Goal: Navigation & Orientation: Understand site structure

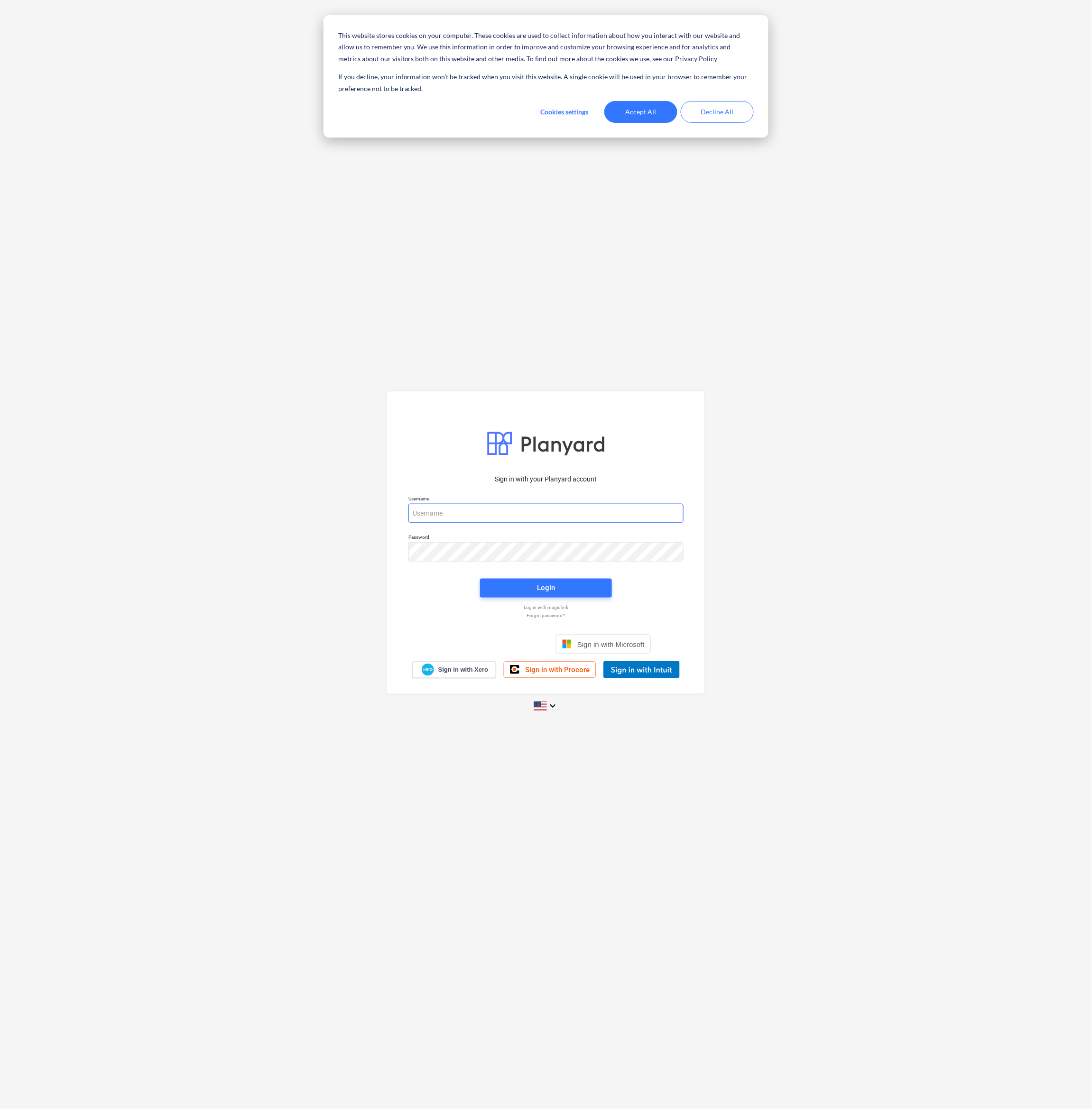
click at [440, 515] on input "email" at bounding box center [546, 513] width 275 height 19
type input "[EMAIL_ADDRESS][DOMAIN_NAME]"
click at [648, 104] on button "Accept All" at bounding box center [641, 112] width 73 height 22
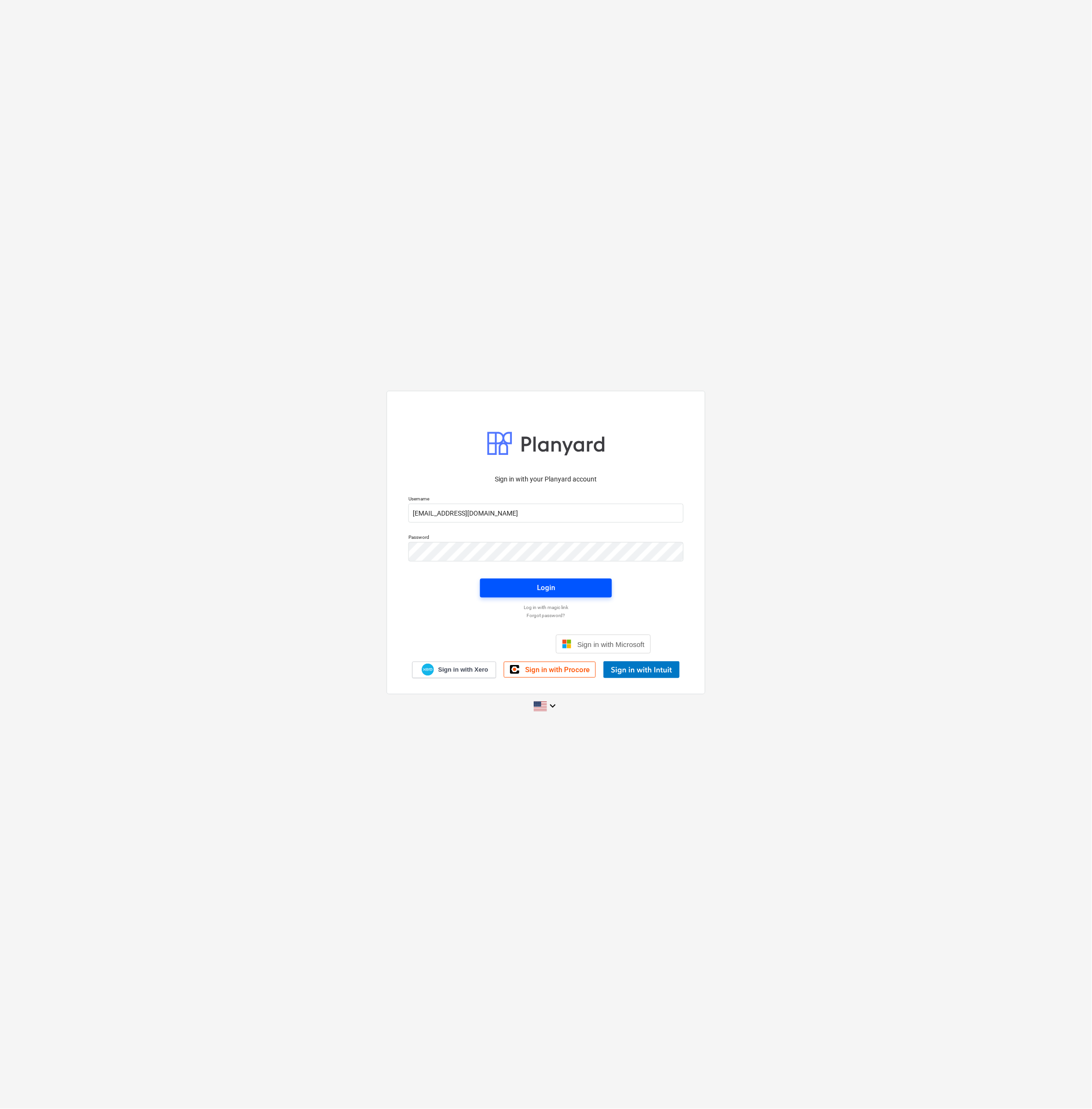
click at [579, 588] on span "Login" at bounding box center [546, 588] width 109 height 12
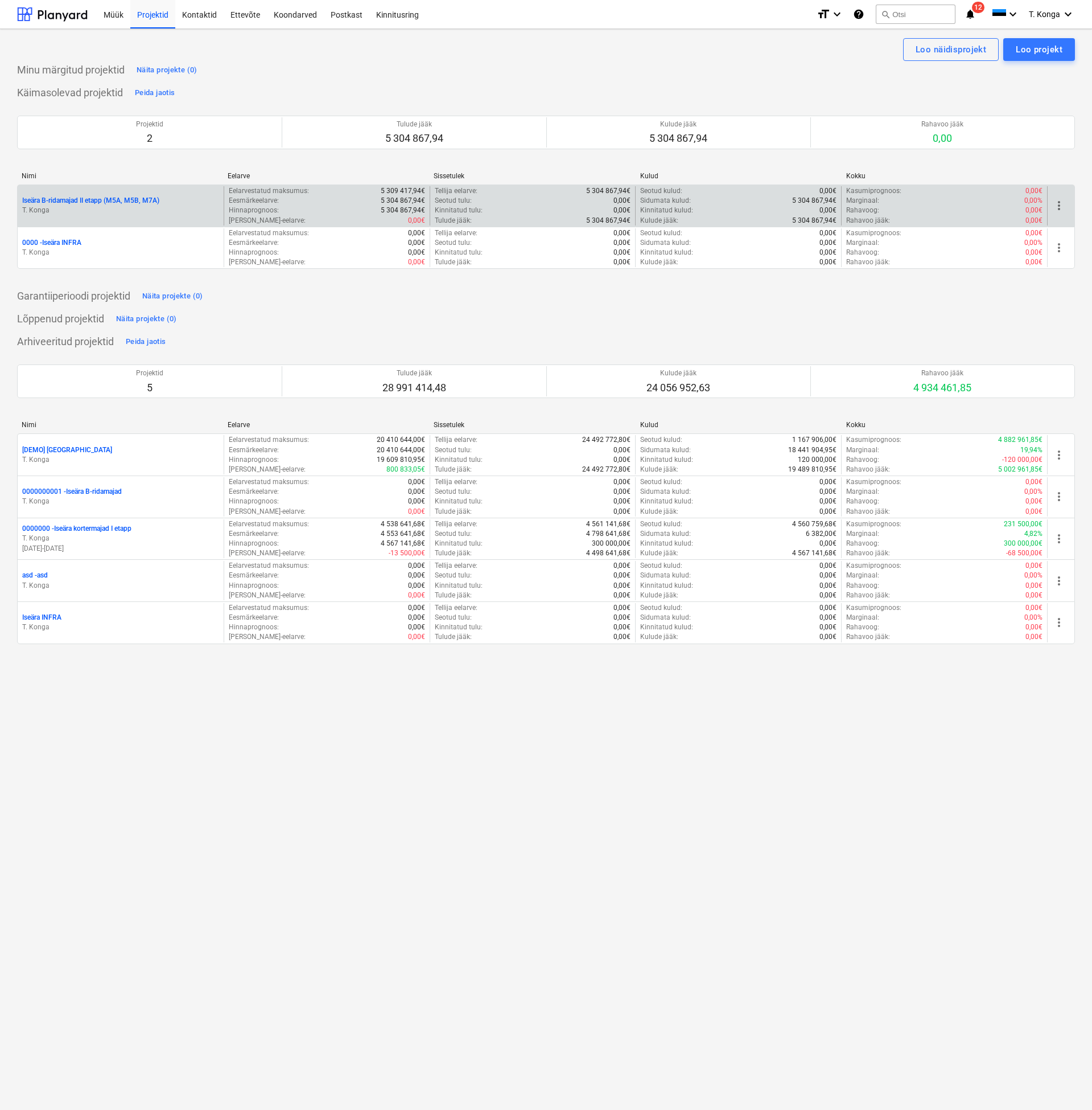
click at [77, 202] on p "Iseära B-ridamajad II etapp (M5A, M5B, M7A)" at bounding box center [91, 200] width 137 height 10
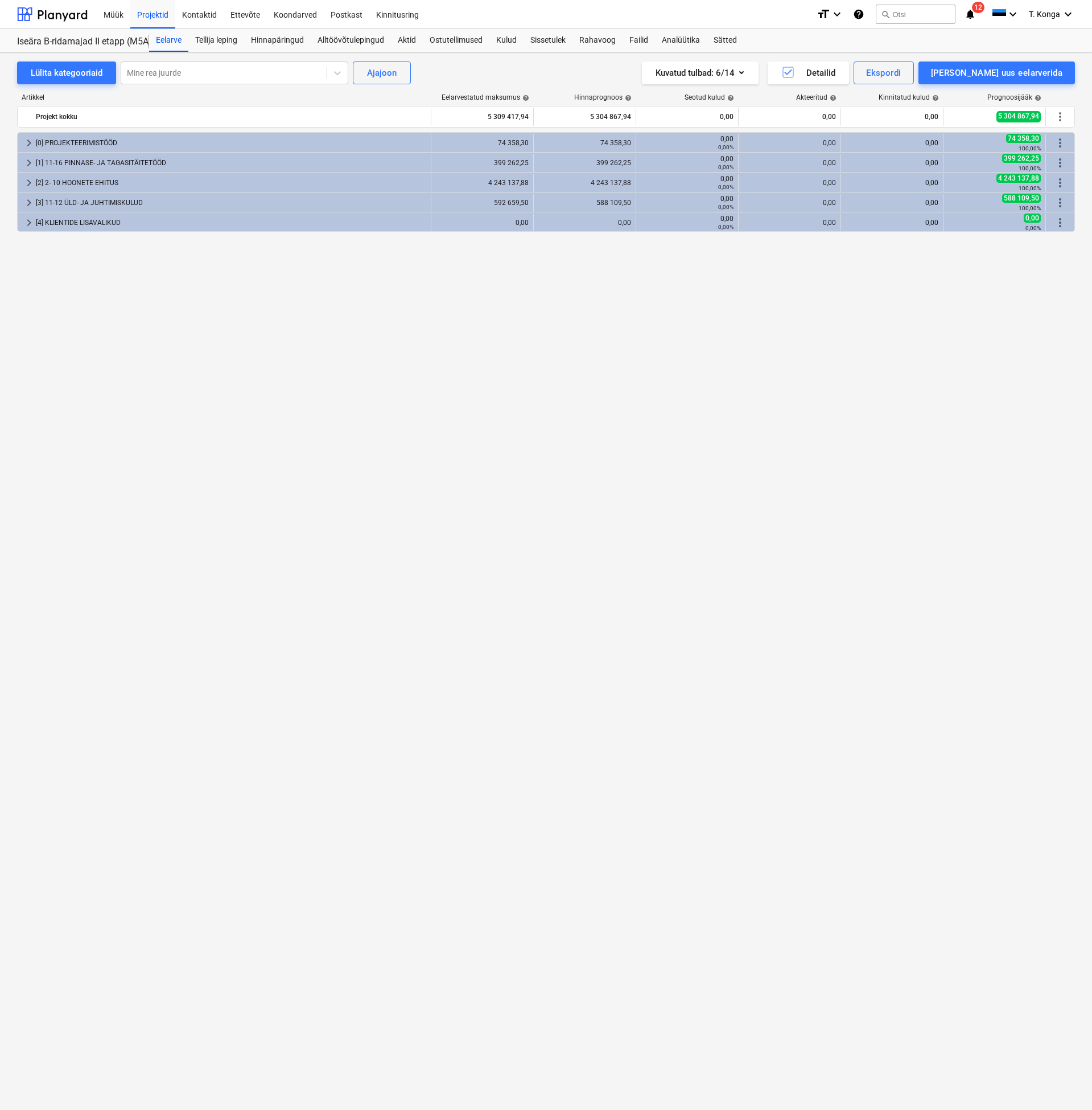
click at [702, 315] on div "keyboard_arrow_right [0] PROJEKTEERIMISTÖÖD 74 358,30 74 358,30 0,00 0,00% 0,00…" at bounding box center [546, 597] width 1058 height 930
click at [607, 34] on div "Rahavoog" at bounding box center [597, 40] width 50 height 23
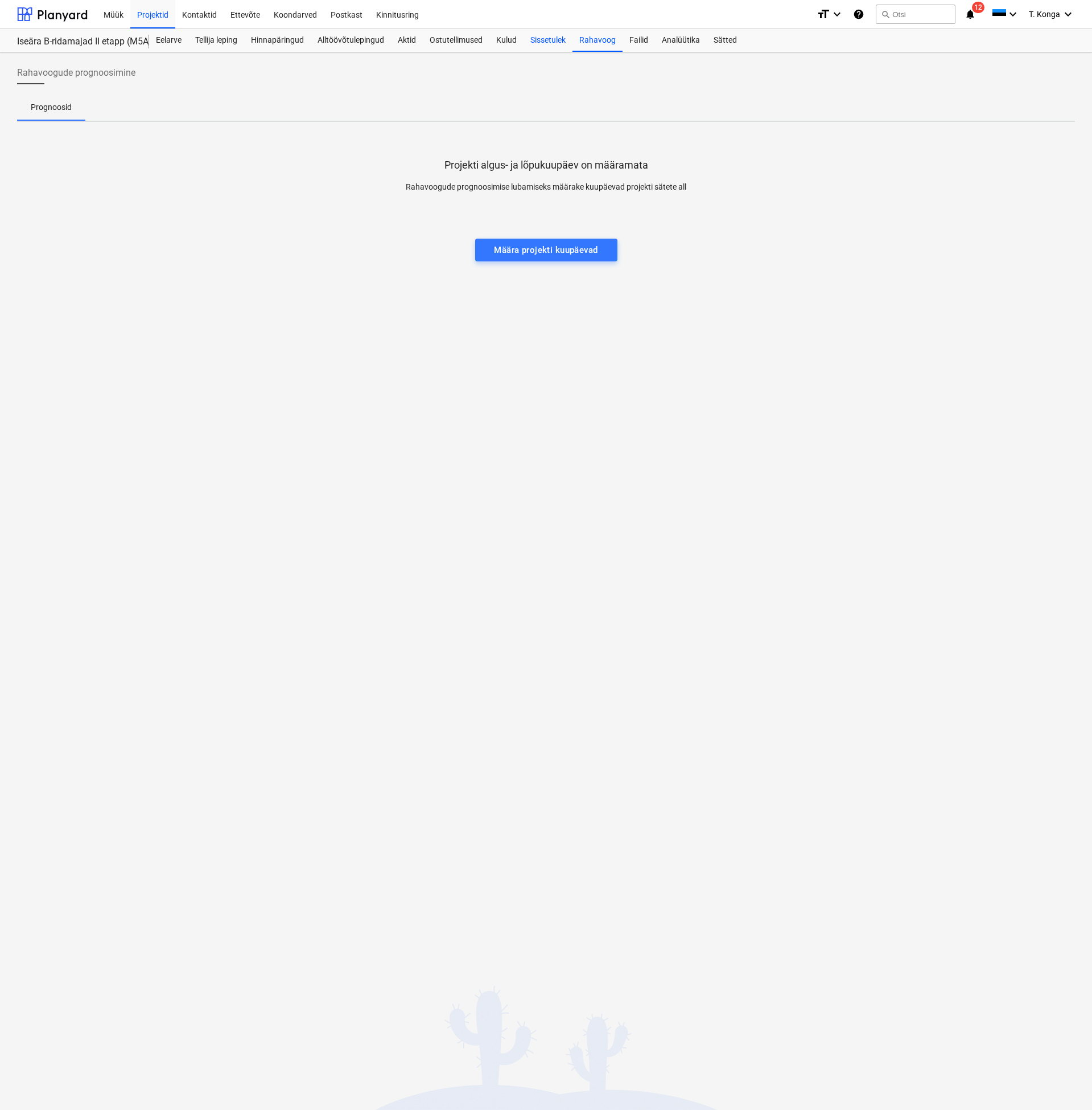
click at [552, 44] on div "Sissetulek" at bounding box center [547, 40] width 49 height 23
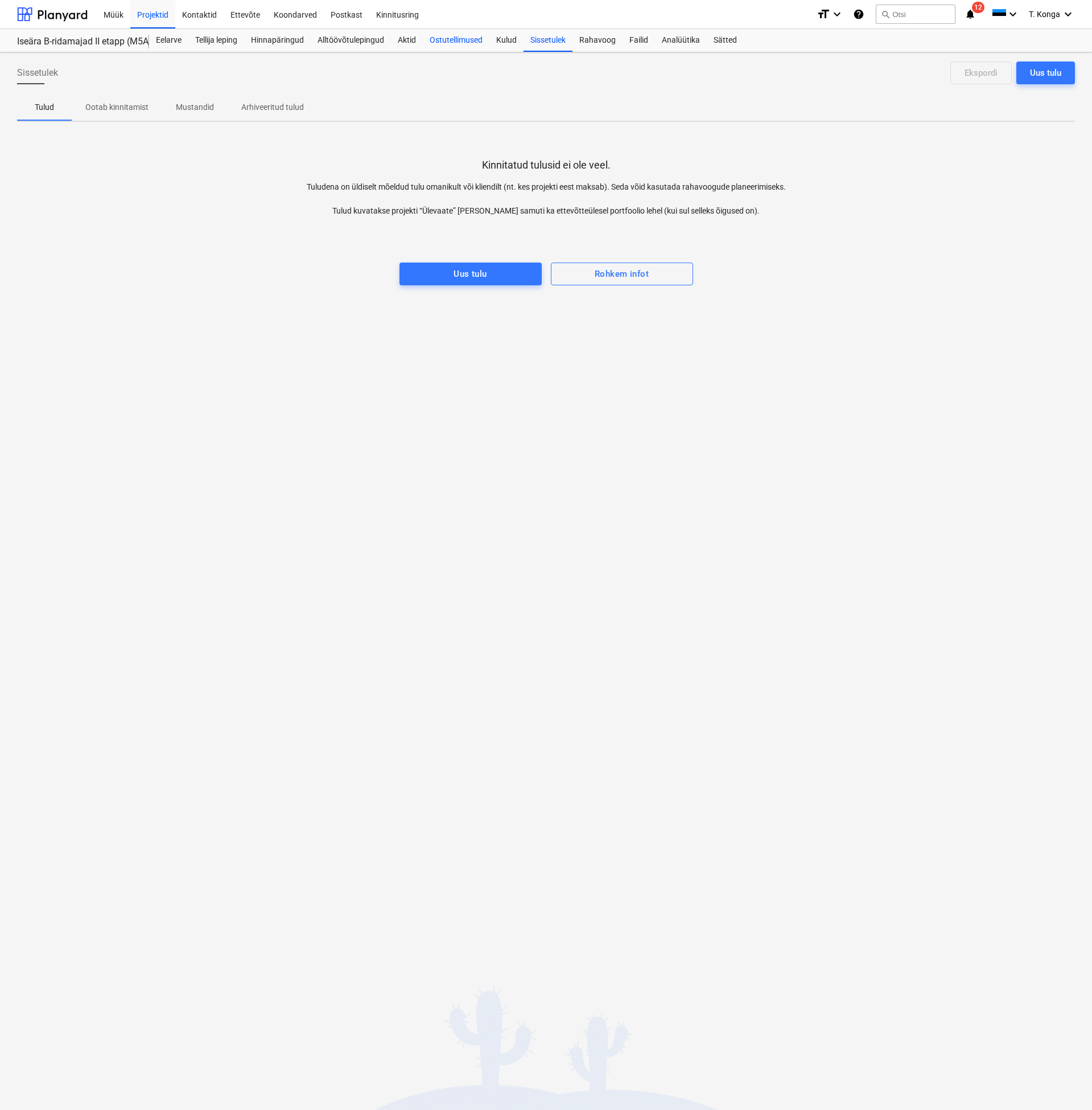
click at [482, 40] on div "Ostutellimused" at bounding box center [456, 40] width 67 height 23
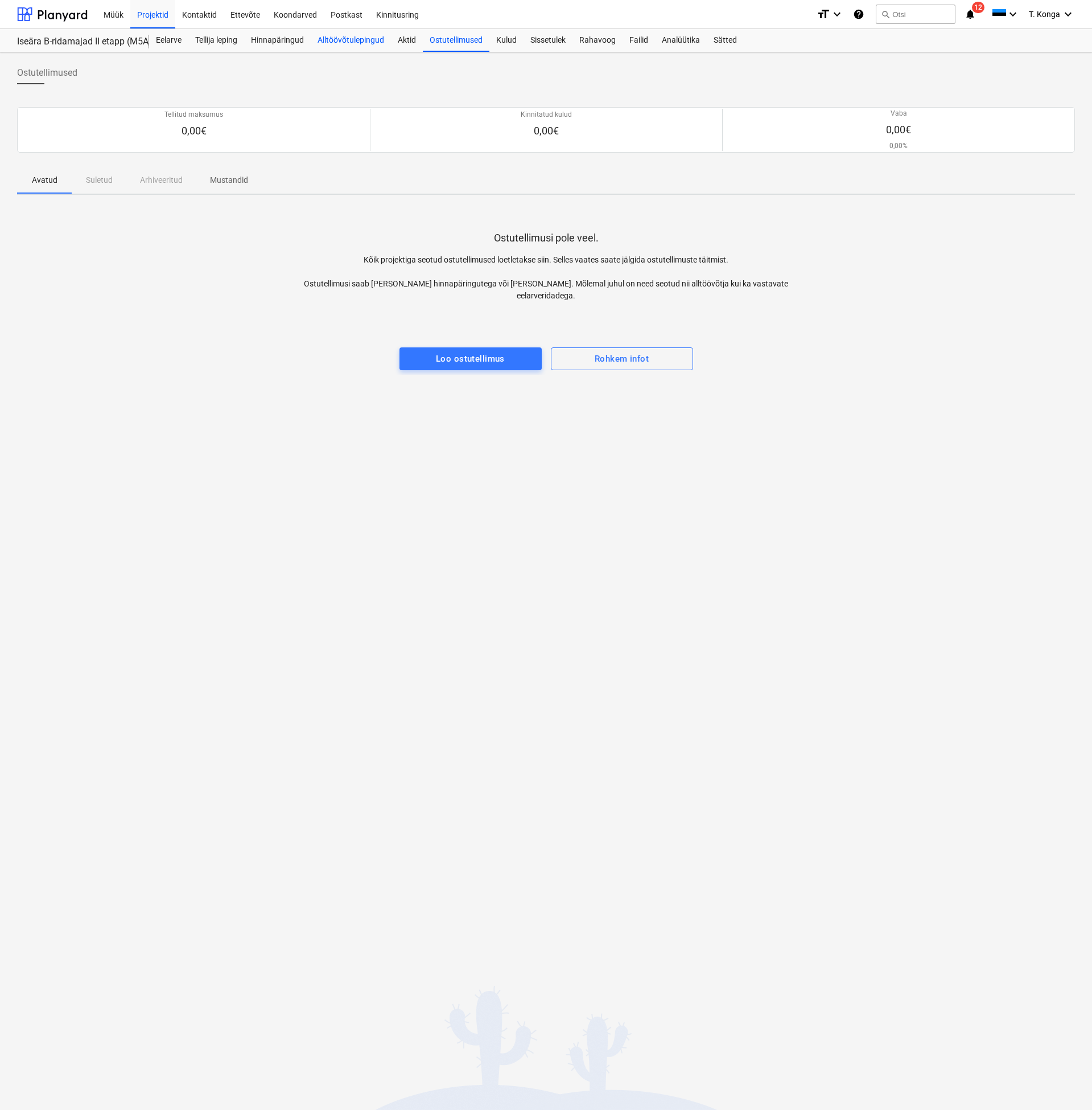
click at [387, 42] on div "Alltöövõtulepingud" at bounding box center [351, 40] width 80 height 23
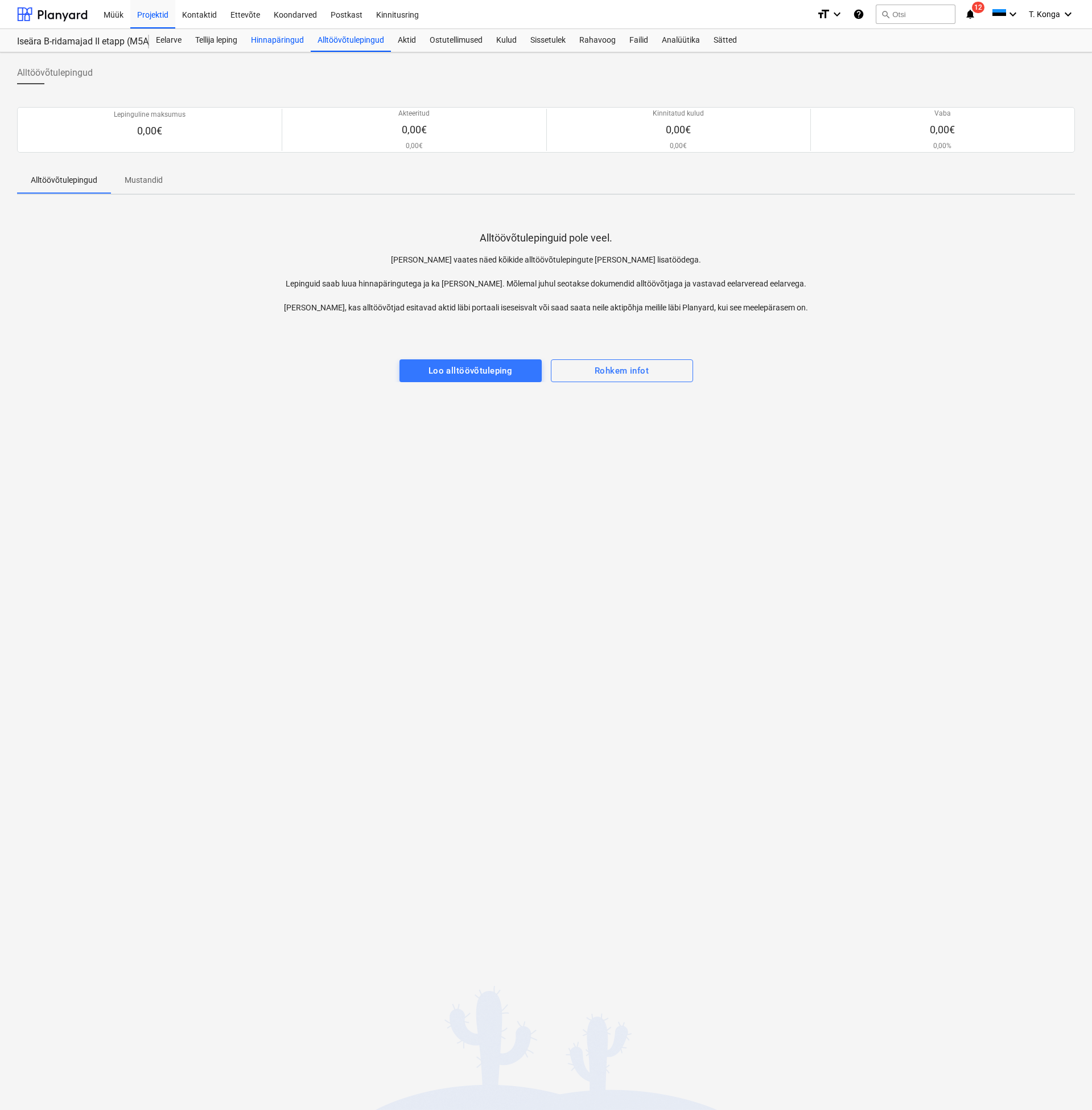
click at [284, 40] on div "Hinnapäringud" at bounding box center [277, 40] width 67 height 23
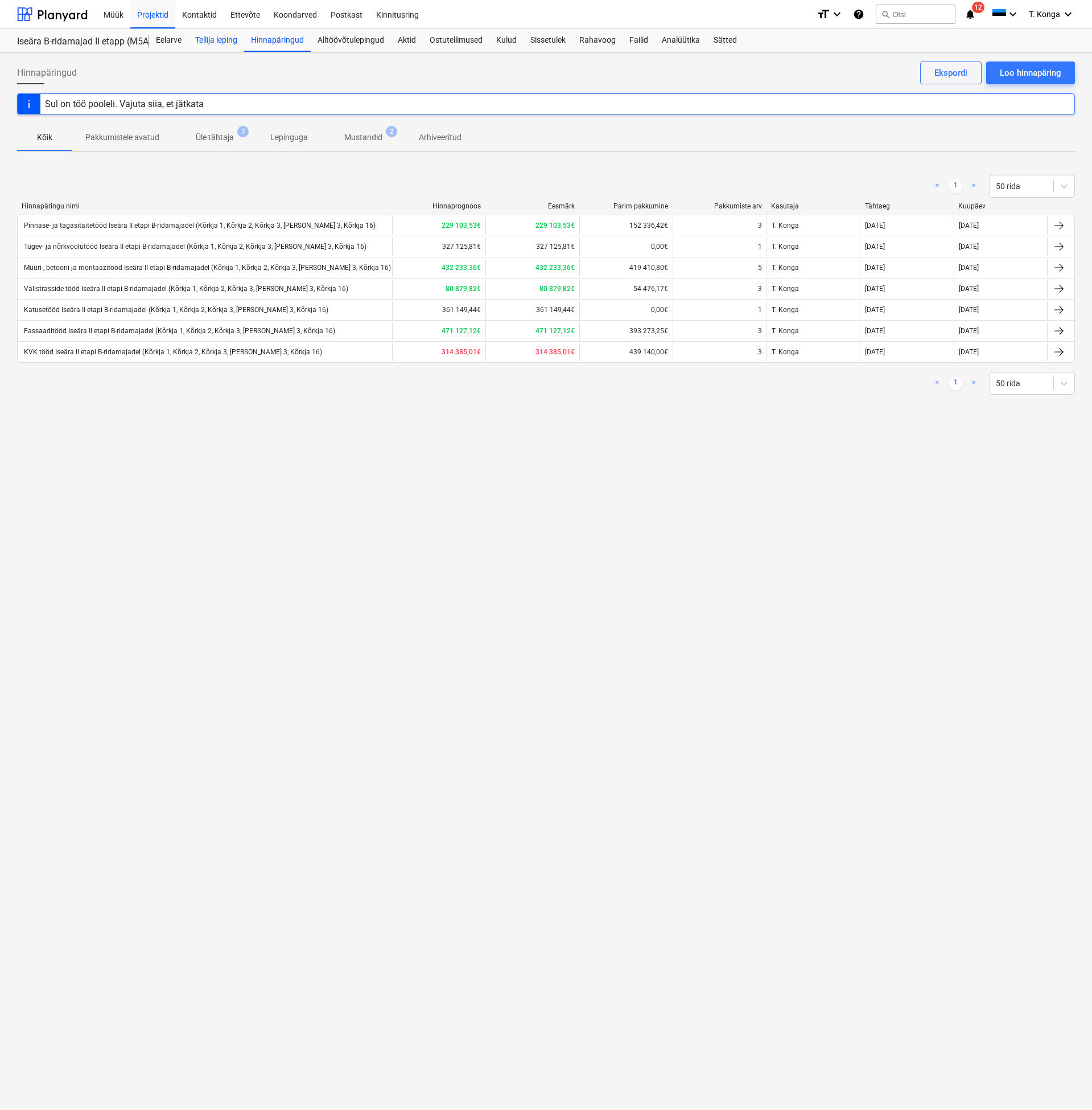
click at [213, 42] on div "Tellija leping" at bounding box center [216, 40] width 56 height 23
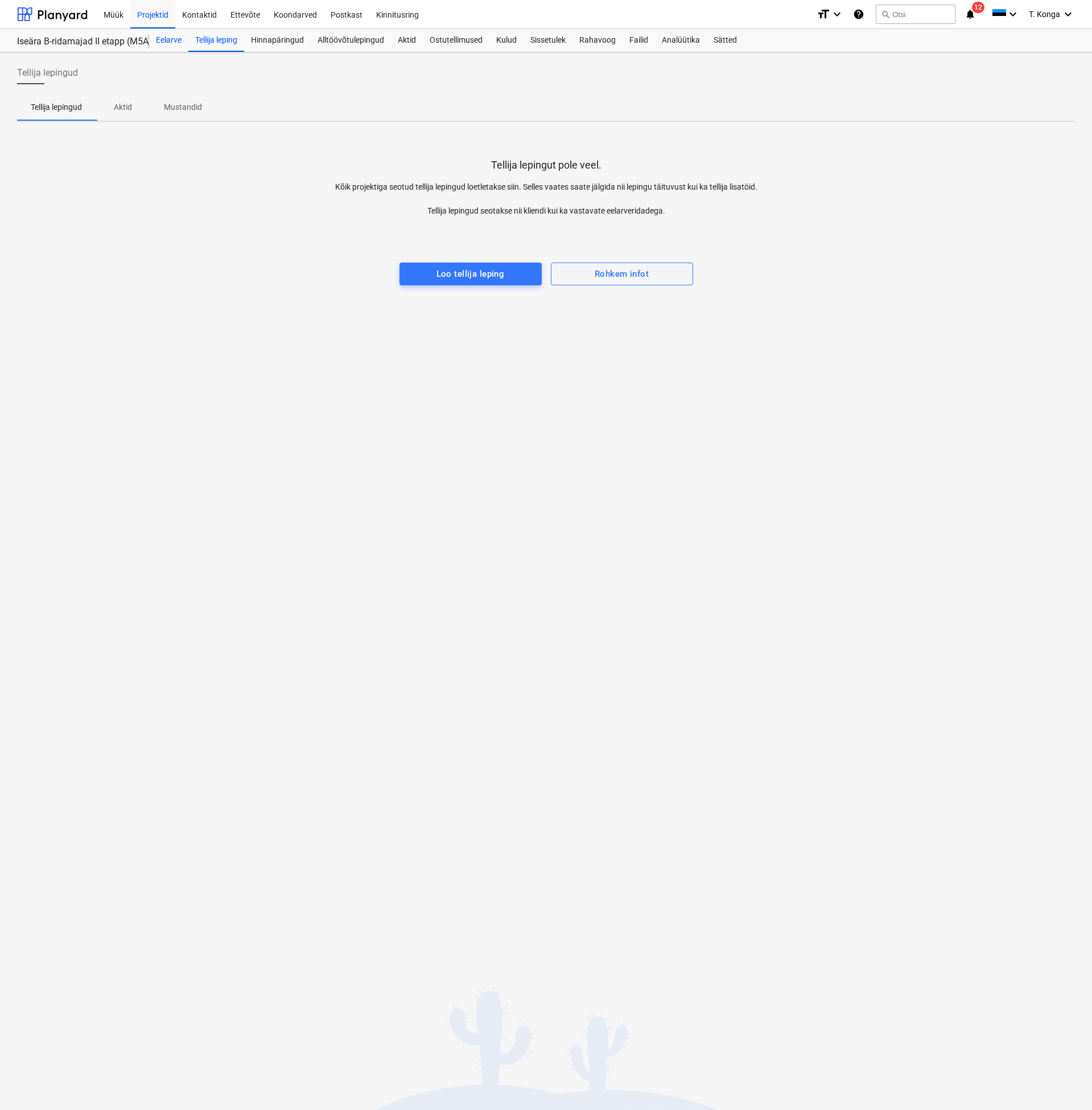
click at [184, 39] on div "Eelarve" at bounding box center [169, 40] width 39 height 23
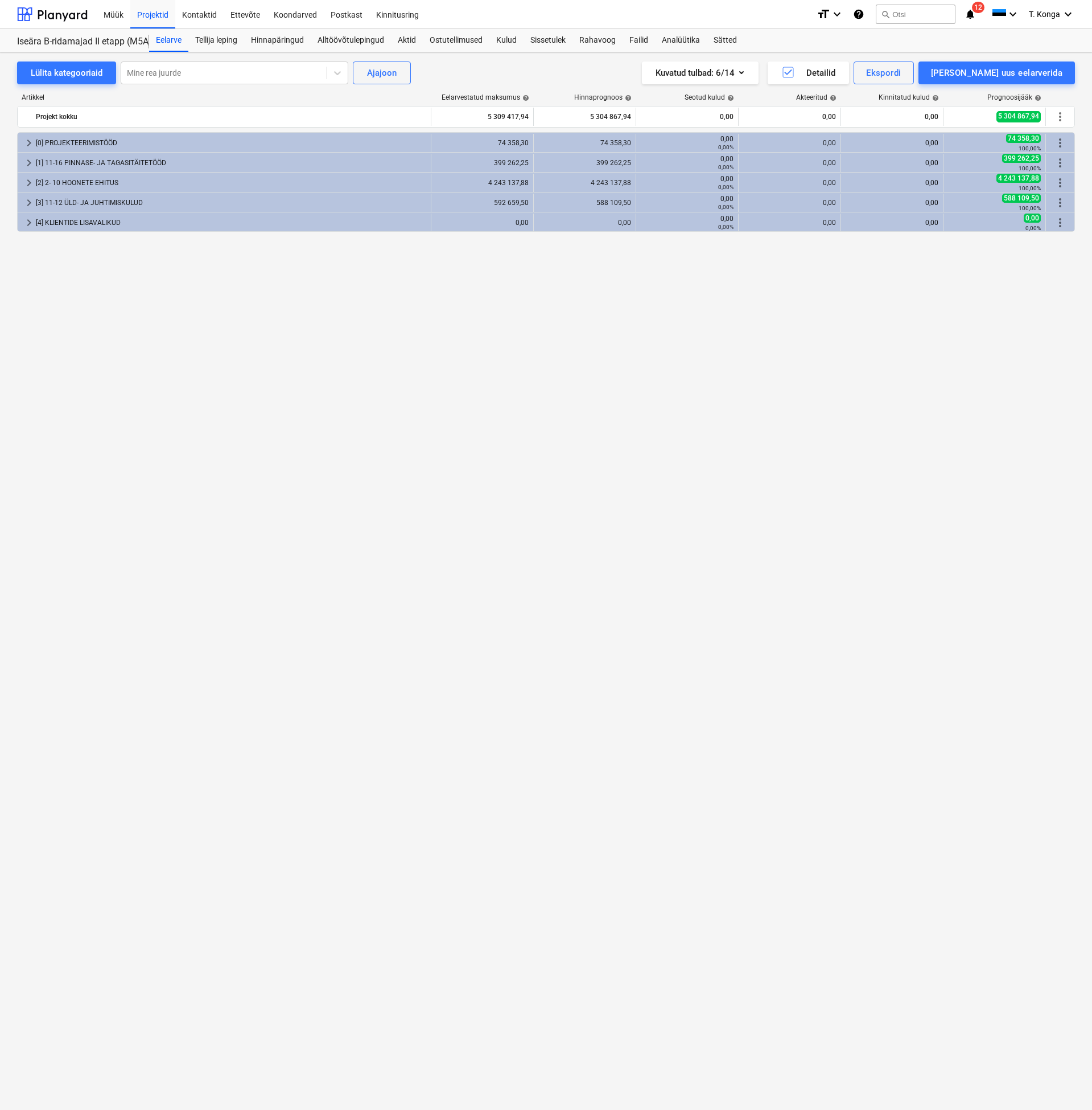
click at [415, 459] on div "keyboard_arrow_right [0] PROJEKTEERIMISTÖÖD 74 358,30 74 358,30 0,00 0,00% 0,00…" at bounding box center [546, 597] width 1058 height 930
